Goal: Transaction & Acquisition: Purchase product/service

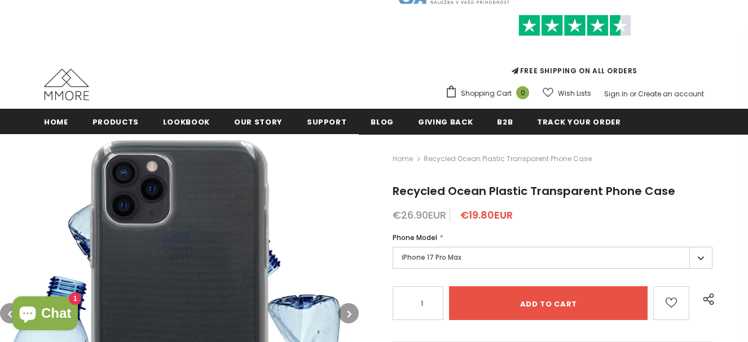
scroll to position [45, 0]
click at [703, 261] on label "iPhone 17 Pro Max" at bounding box center [553, 258] width 320 height 22
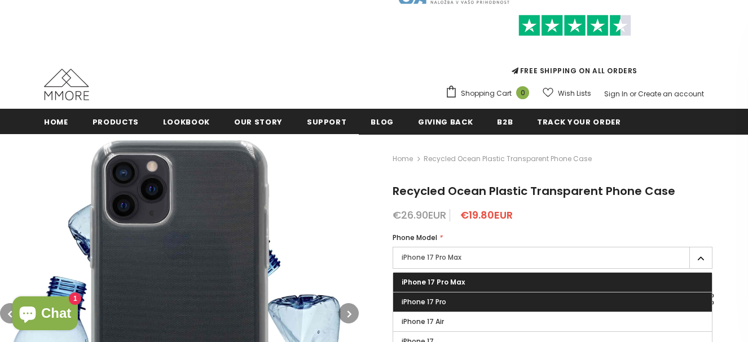
click at [655, 303] on label "iPhone 17 Pro" at bounding box center [552, 302] width 319 height 19
click at [0, 0] on input "iPhone 17 Pro" at bounding box center [0, 0] width 0 height 0
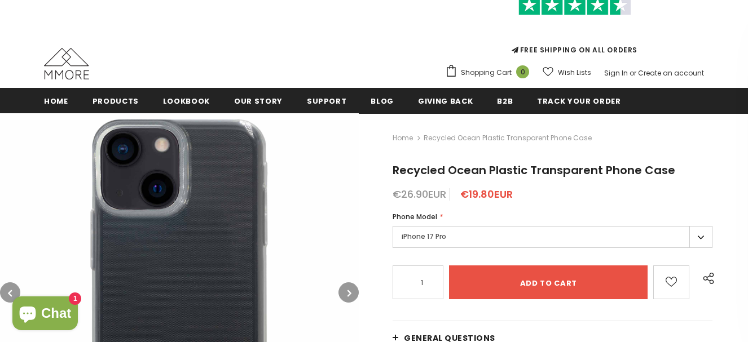
scroll to position [67, 0]
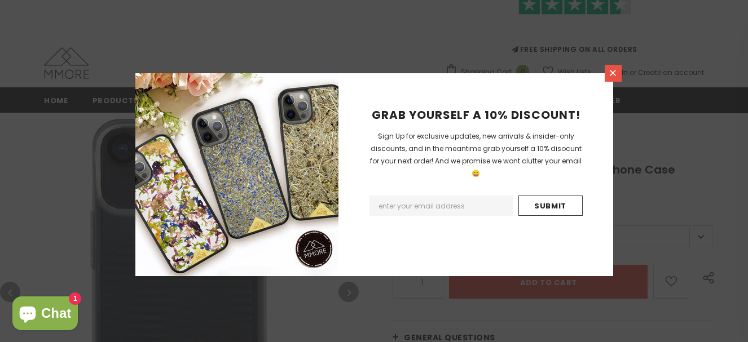
click at [617, 77] on icon at bounding box center [613, 73] width 10 height 10
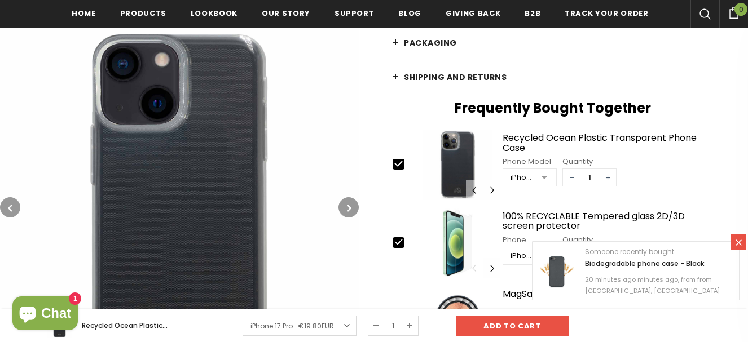
scroll to position [405, 0]
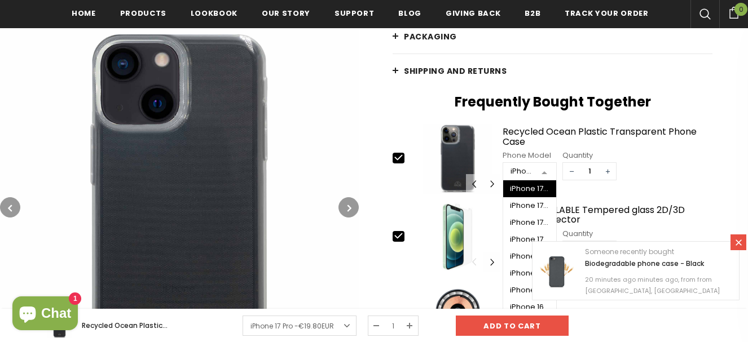
click at [545, 171] on div at bounding box center [544, 172] width 23 height 17
click at [669, 192] on div at bounding box center [607, 188] width 210 height 11
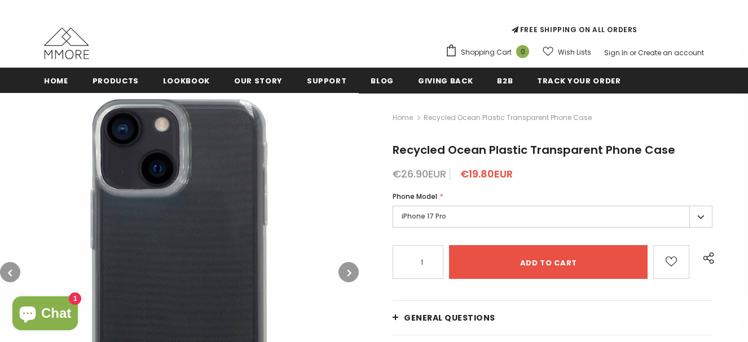
scroll to position [91, 0]
